Goal: Find specific page/section: Locate item on page

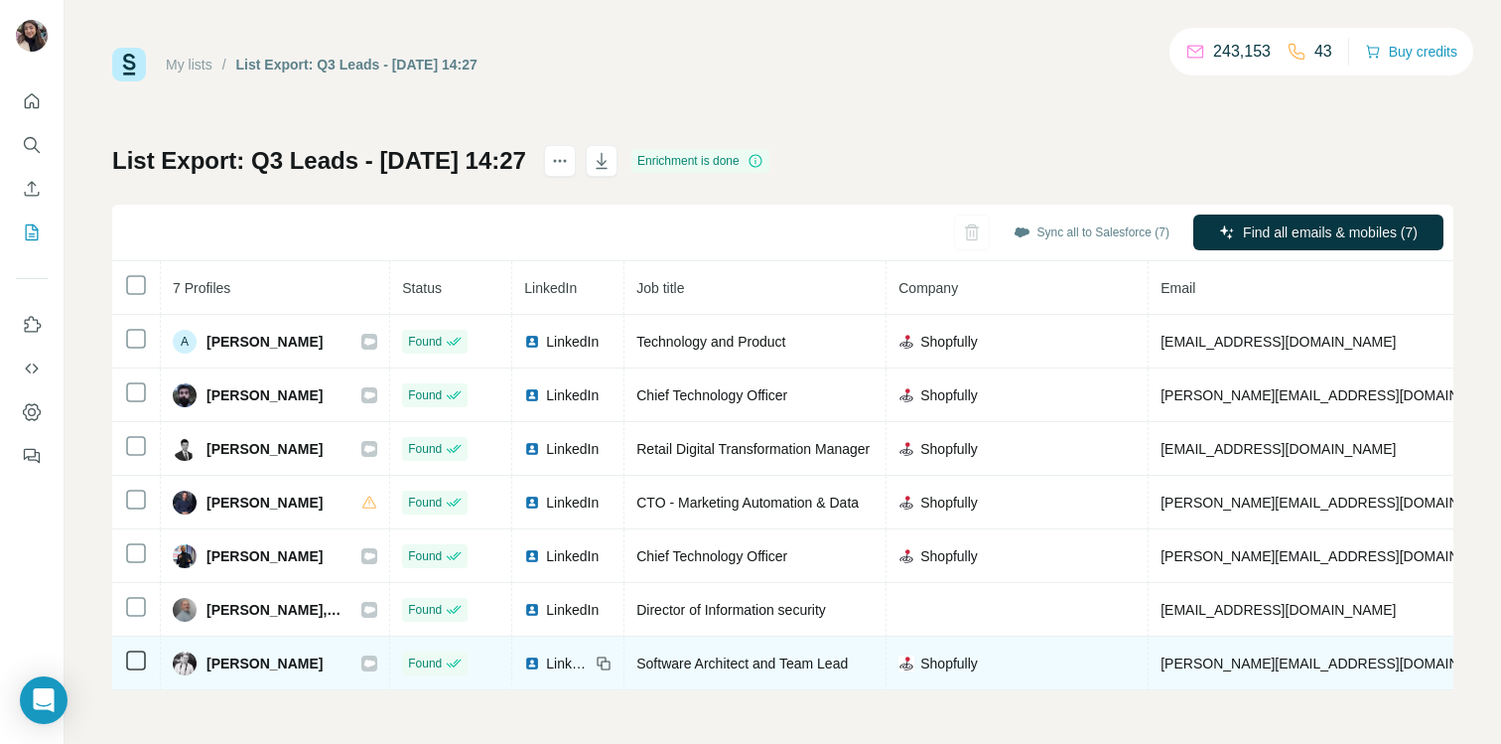
click at [363, 668] on icon at bounding box center [369, 663] width 12 height 16
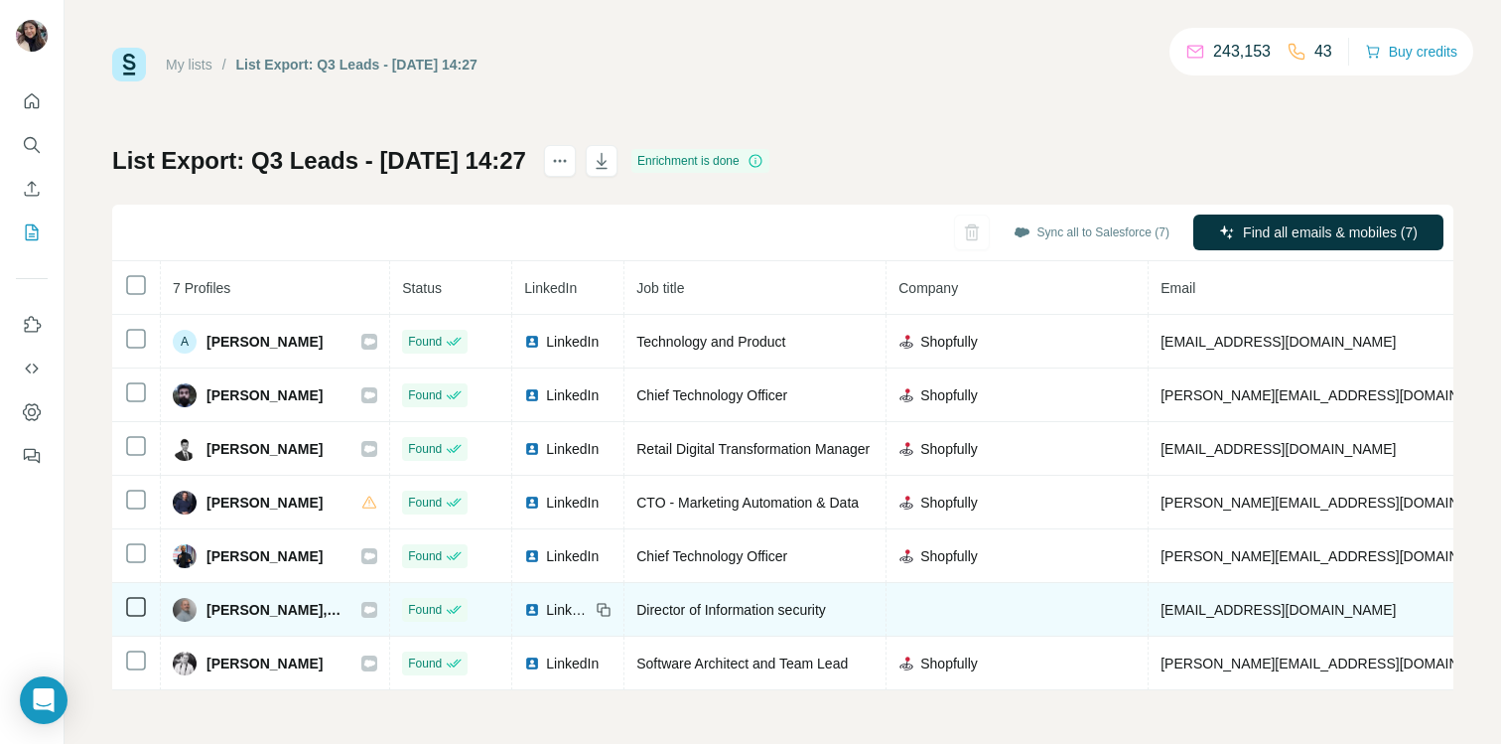
click at [364, 608] on icon at bounding box center [369, 609] width 11 height 7
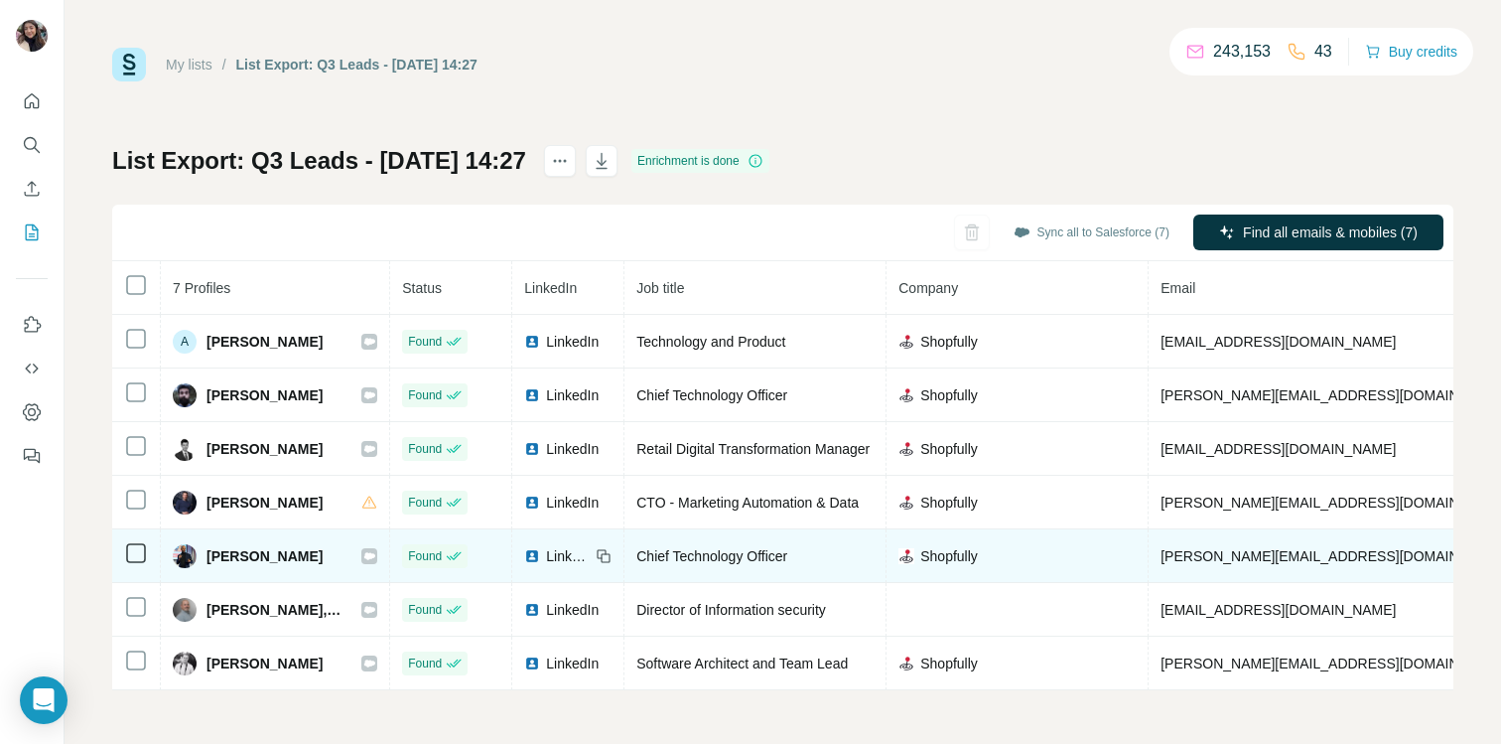
click at [363, 557] on icon at bounding box center [369, 556] width 12 height 16
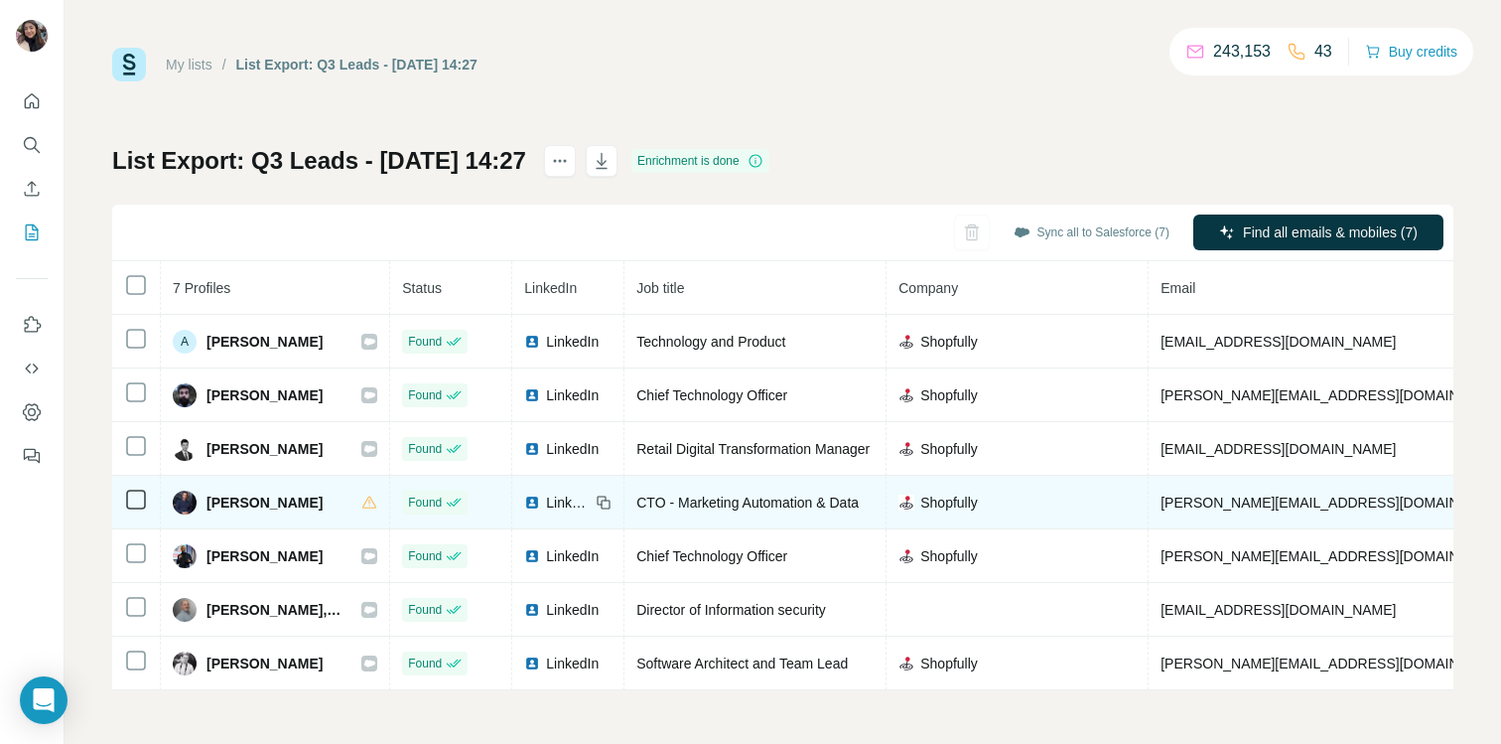
drag, startPoint x: 331, startPoint y: 501, endPoint x: 205, endPoint y: 501, distance: 126.1
click at [205, 501] on div "[PERSON_NAME]" at bounding box center [275, 503] width 205 height 24
copy span "[PERSON_NAME]"
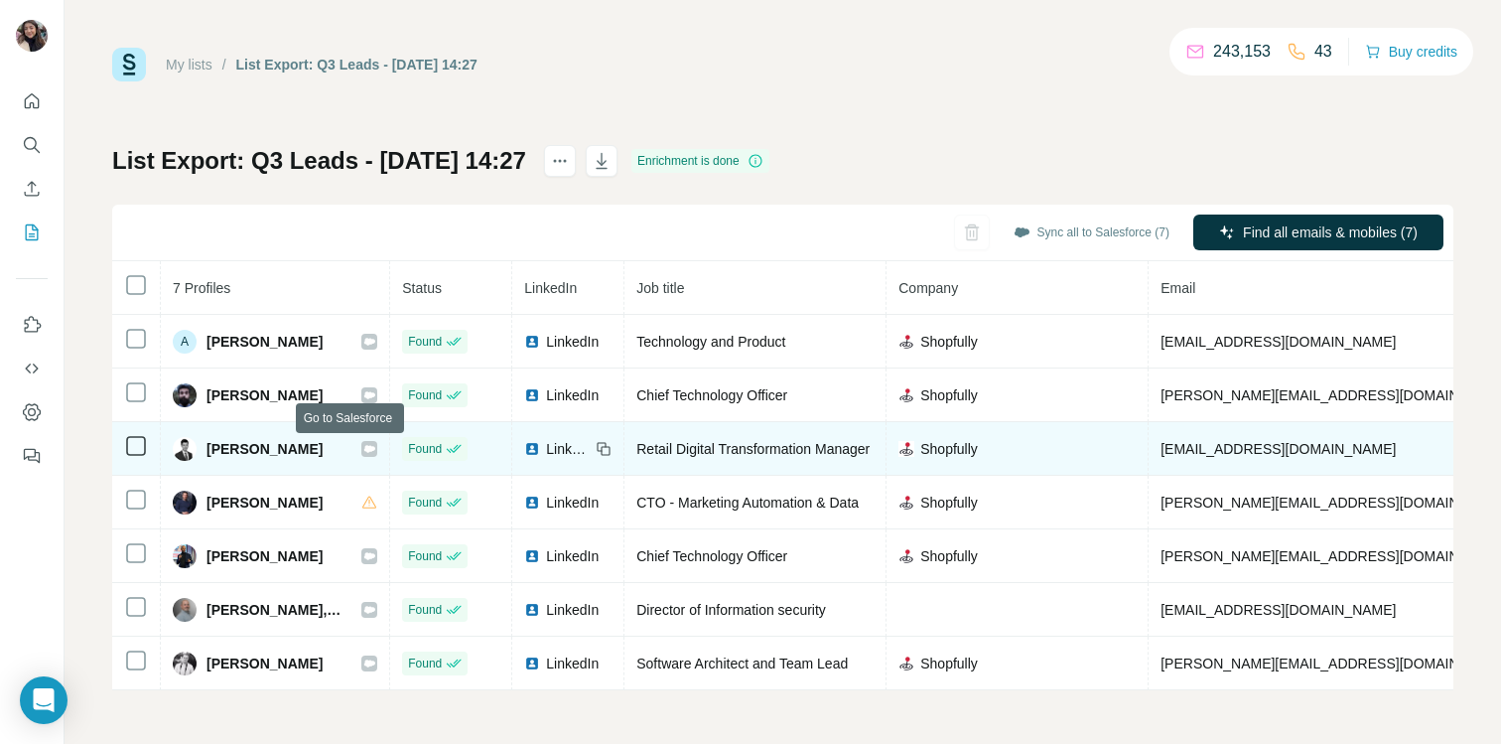
click at [364, 447] on icon at bounding box center [369, 448] width 11 height 7
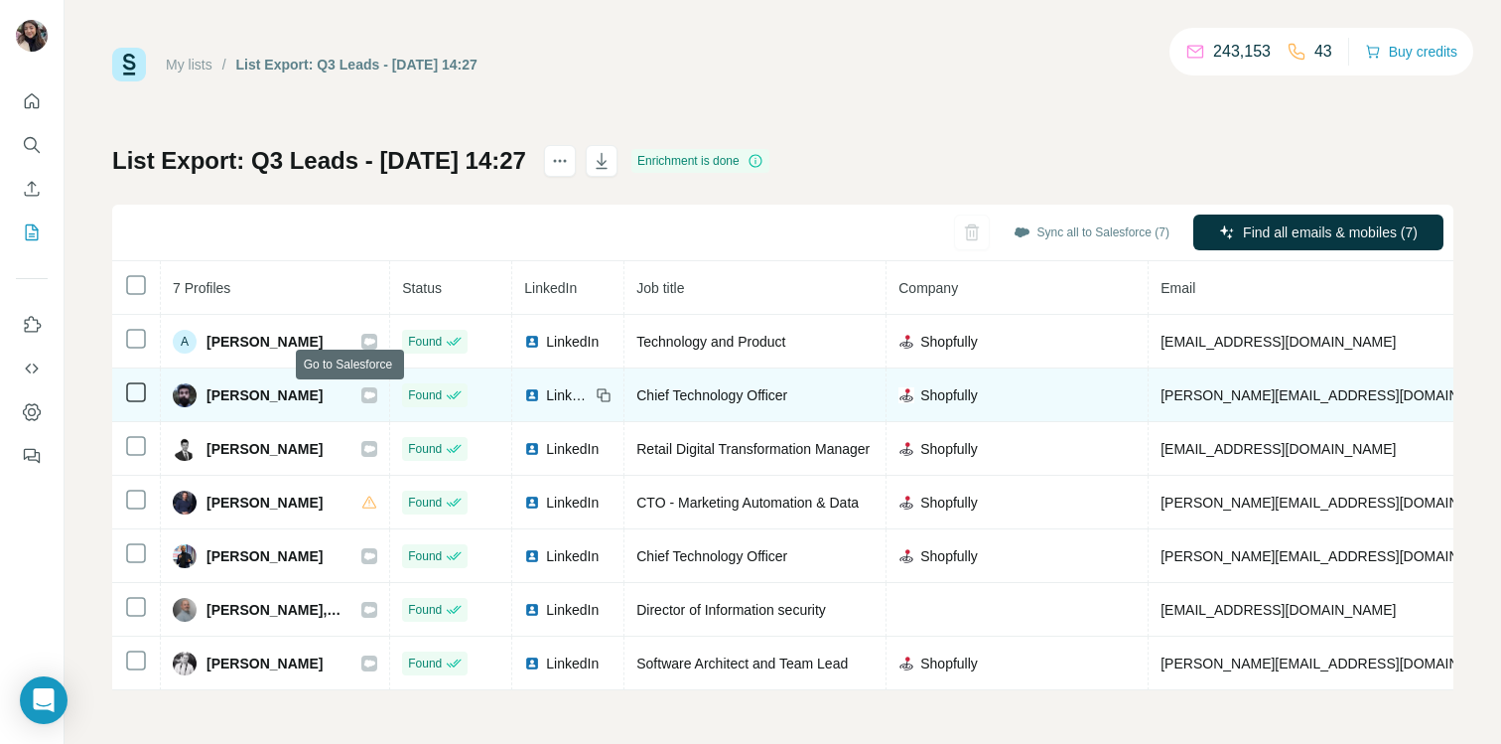
click at [363, 391] on icon at bounding box center [369, 395] width 12 height 16
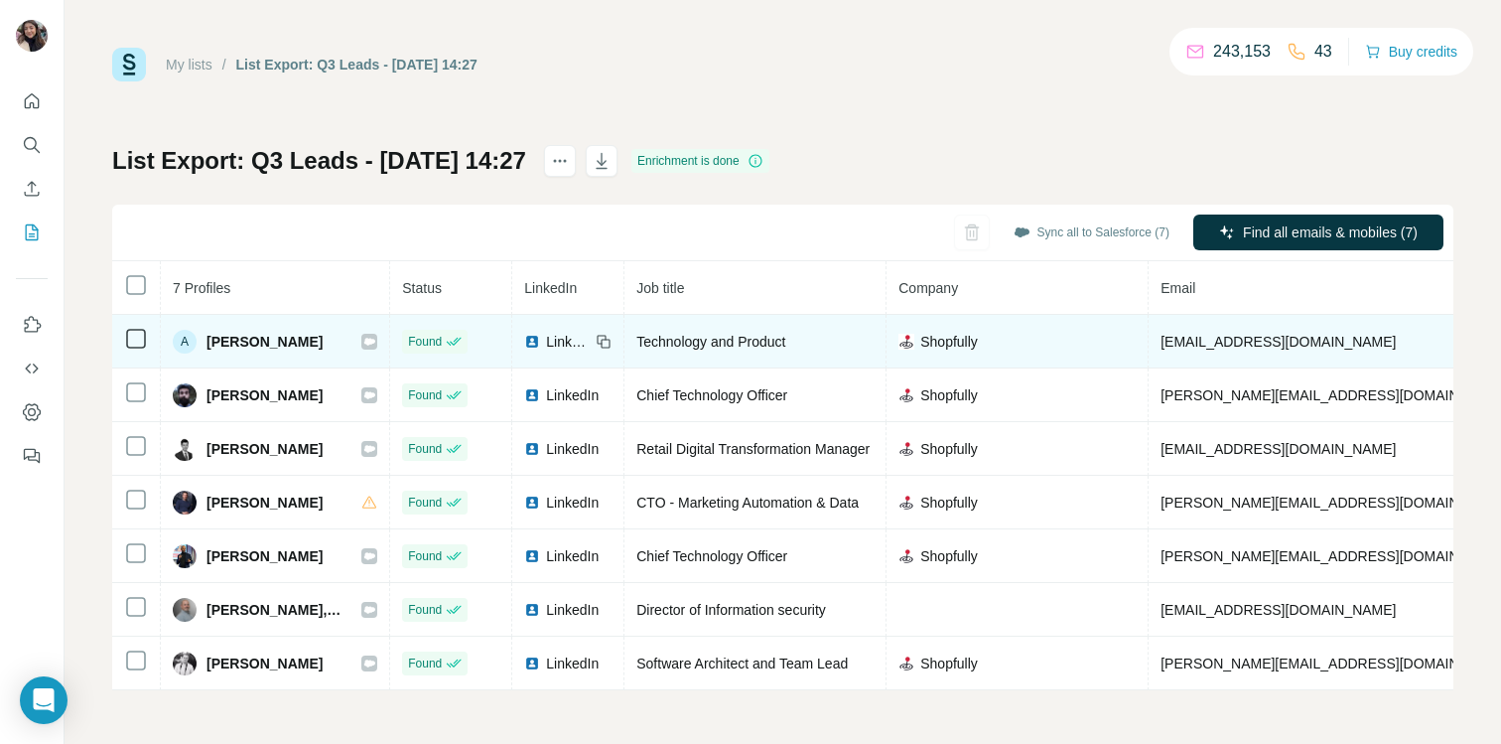
click at [363, 344] on icon at bounding box center [369, 342] width 12 height 16
click at [364, 339] on icon at bounding box center [369, 341] width 11 height 7
